Goal: Communication & Community: Answer question/provide support

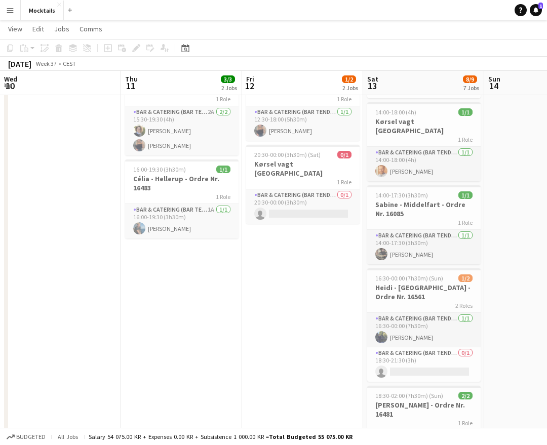
scroll to position [0, 244]
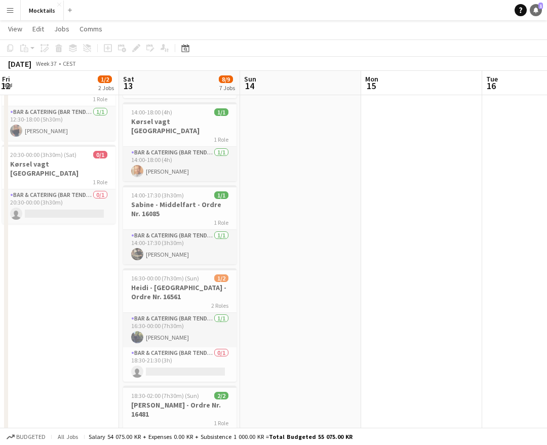
click at [534, 13] on icon "Notifications" at bounding box center [536, 10] width 6 height 6
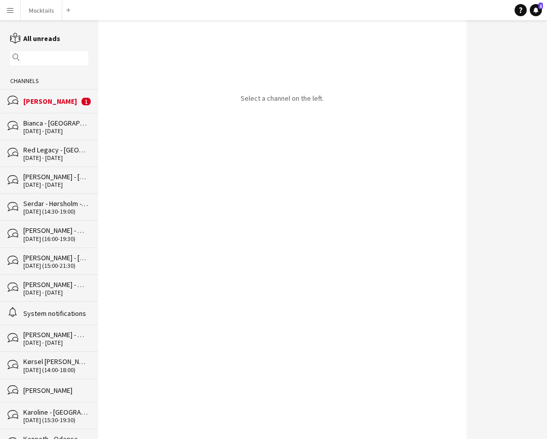
click at [47, 102] on div "[PERSON_NAME]" at bounding box center [51, 101] width 56 height 9
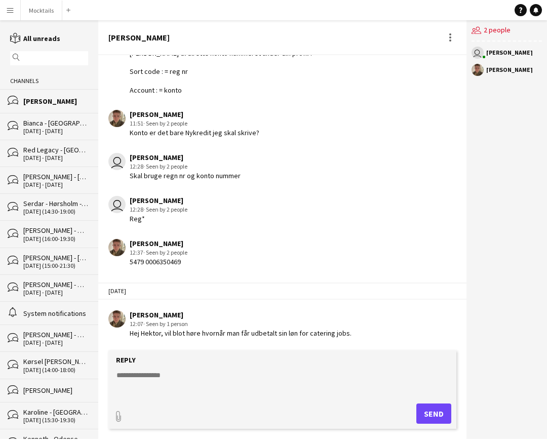
click at [222, 402] on form "Reply paperclip Send" at bounding box center [281, 389] width 347 height 78
click at [228, 390] on textarea at bounding box center [283, 383] width 337 height 26
type textarea "**********"
click at [441, 418] on button "Send" at bounding box center [433, 414] width 35 height 20
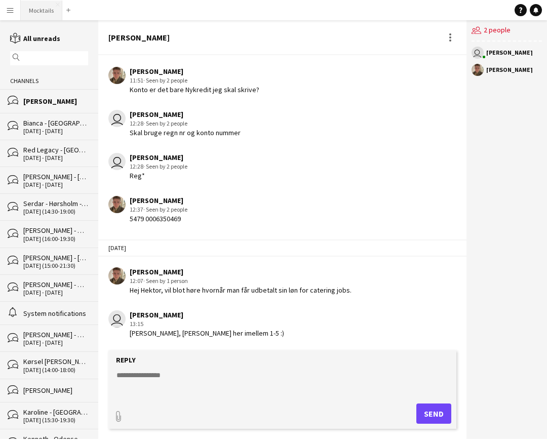
click at [36, 7] on button "Mocktails Close" at bounding box center [42, 11] width 42 height 20
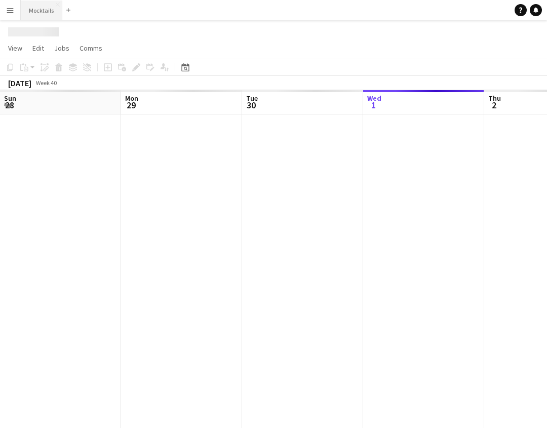
scroll to position [0, 242]
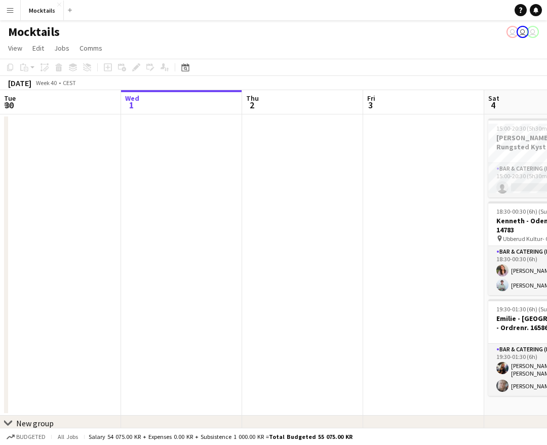
click at [430, 221] on app-date-cell at bounding box center [423, 264] width 121 height 301
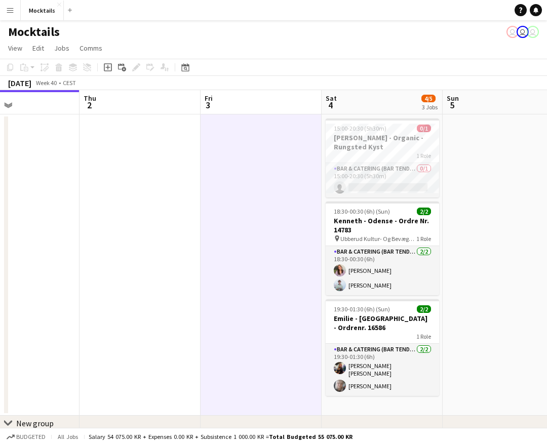
scroll to position [0, 417]
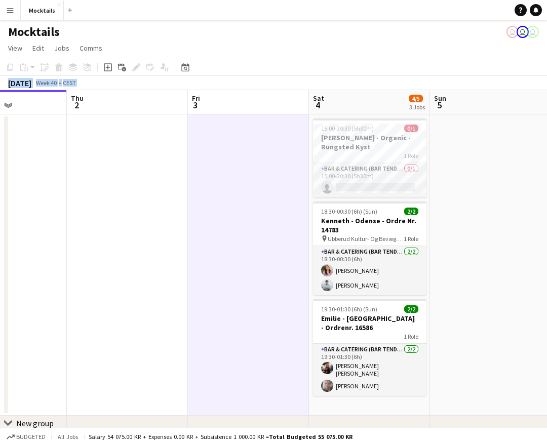
drag, startPoint x: 278, startPoint y: 47, endPoint x: 483, endPoint y: 401, distance: 409.1
click at [483, 401] on app-board "Mocktails user user user View Day view expanded Day view collapsed Month view D…" at bounding box center [273, 249] width 547 height 459
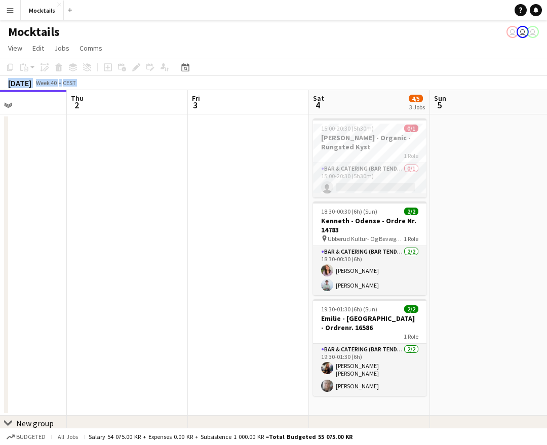
click at [483, 401] on app-date-cell at bounding box center [490, 264] width 121 height 301
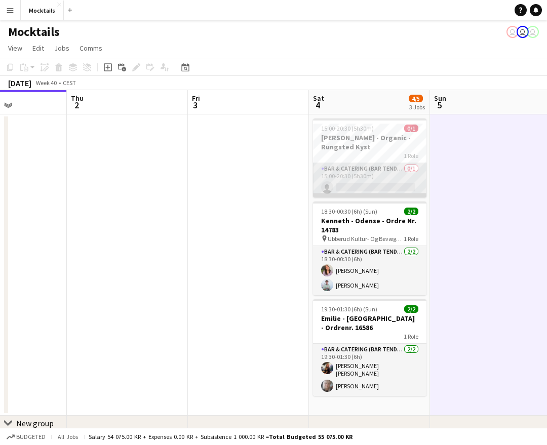
click at [389, 165] on app-card-role "Bar & Catering (Bar Tender) 0/1 15:00-20:30 (5h30m) single-neutral-actions" at bounding box center [369, 180] width 113 height 34
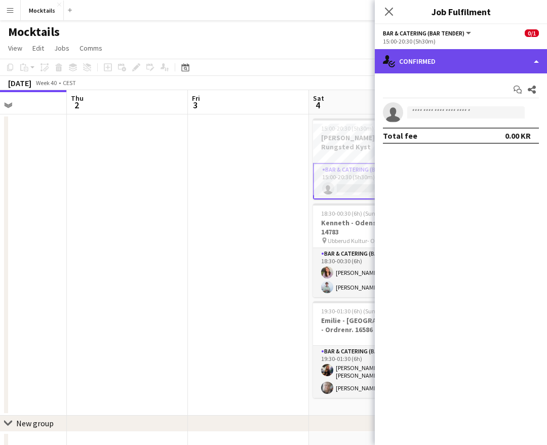
click at [492, 64] on div "single-neutral-actions-check-2 Confirmed" at bounding box center [461, 61] width 172 height 24
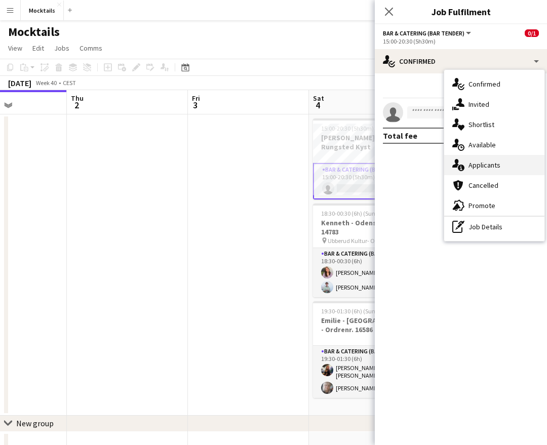
click at [493, 162] on span "Applicants" at bounding box center [484, 165] width 32 height 9
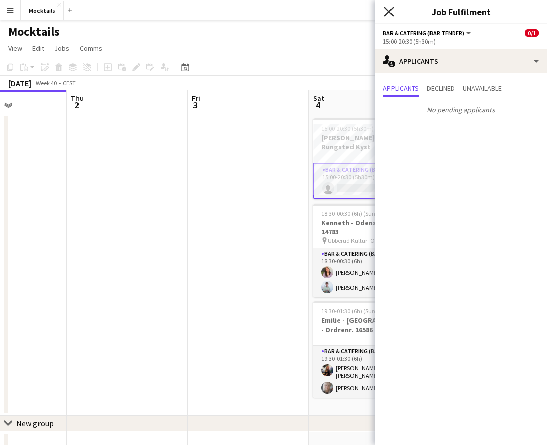
click at [388, 11] on icon at bounding box center [389, 12] width 10 height 10
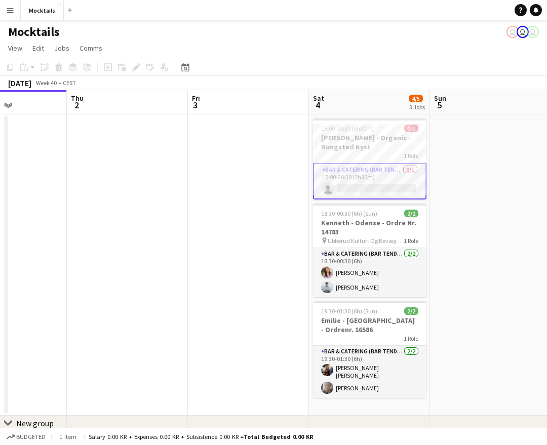
click at [365, 41] on app-page-menu "View Day view expanded Day view collapsed Month view Date picker Jump to today …" at bounding box center [273, 49] width 547 height 19
